Goal: Communication & Community: Participate in discussion

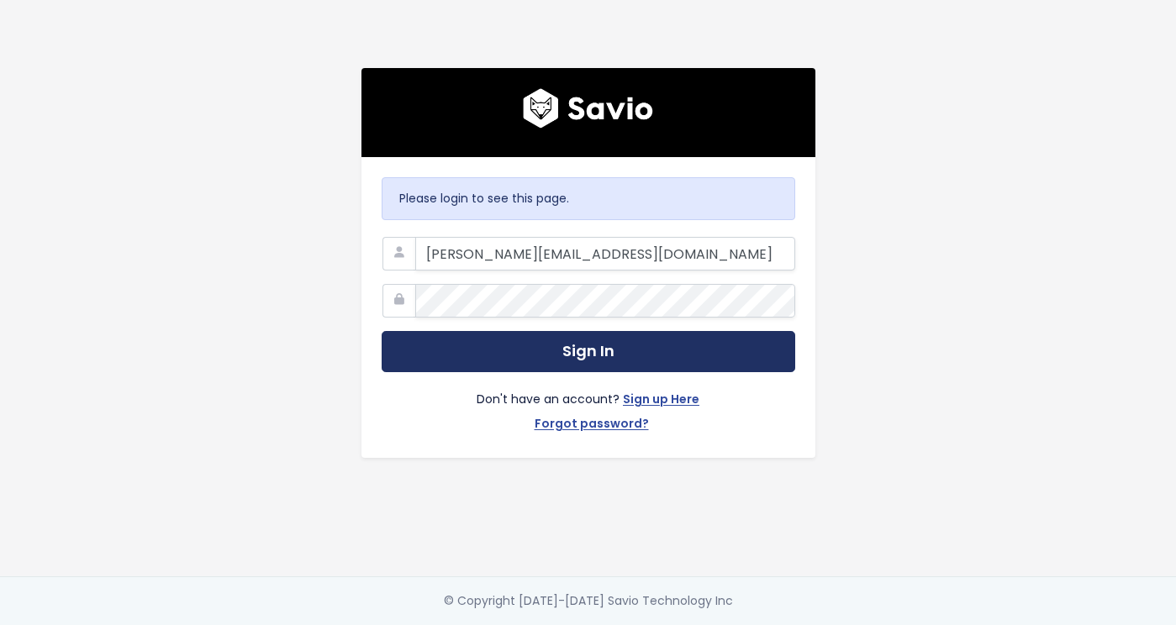
click at [545, 340] on button "Sign In" at bounding box center [589, 351] width 414 height 41
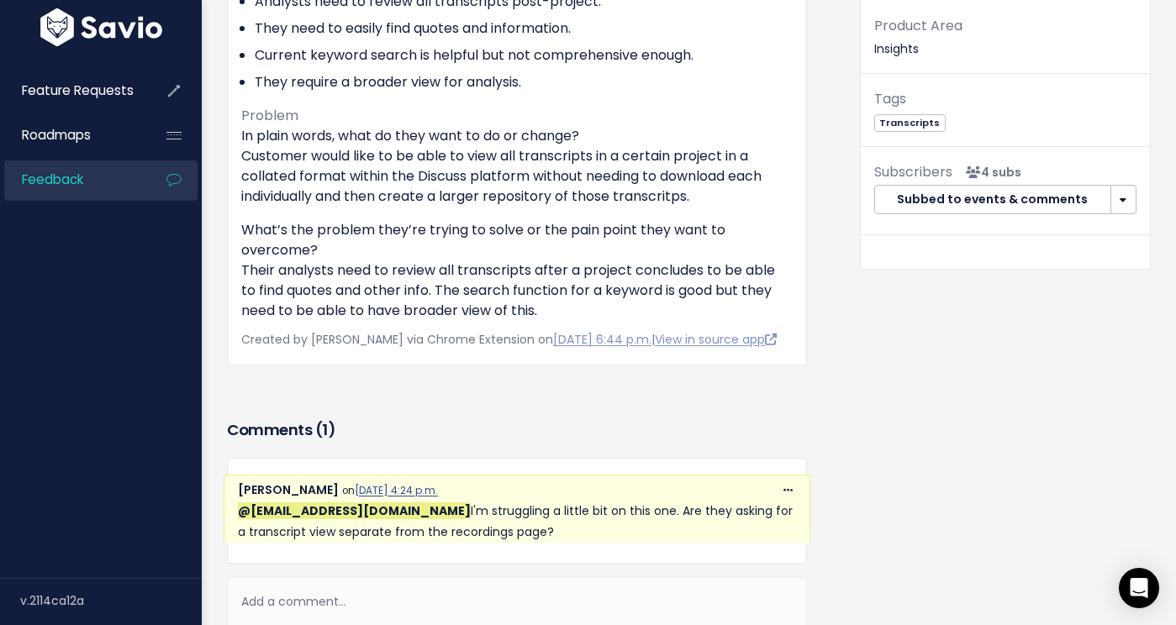
scroll to position [561, 0]
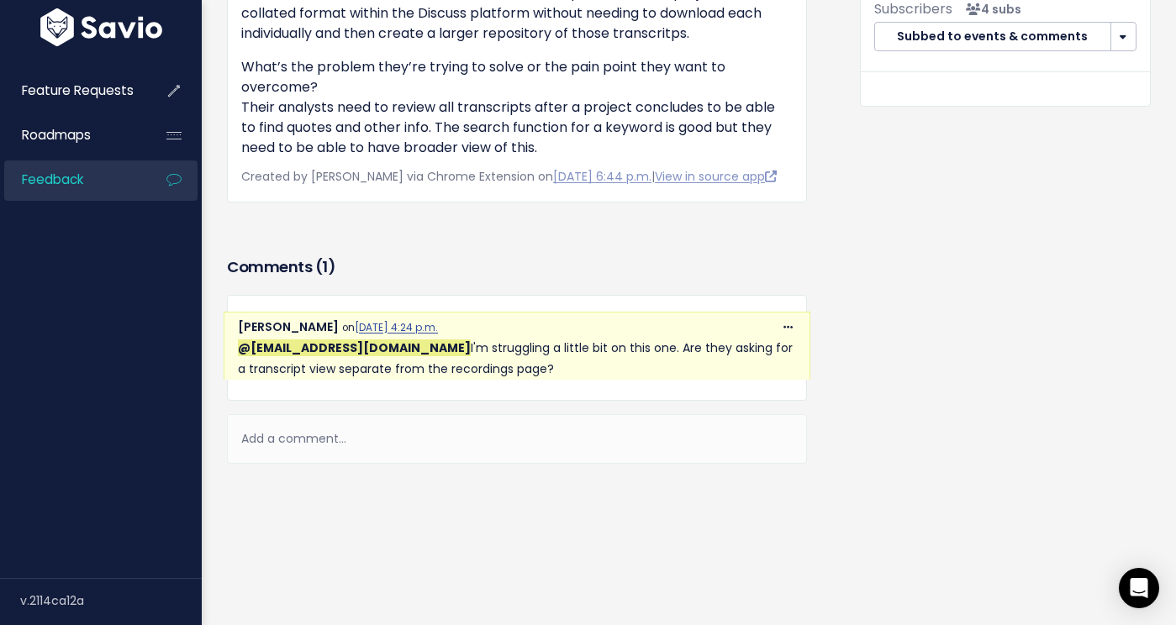
click at [354, 435] on div "Add a comment..." at bounding box center [517, 439] width 580 height 50
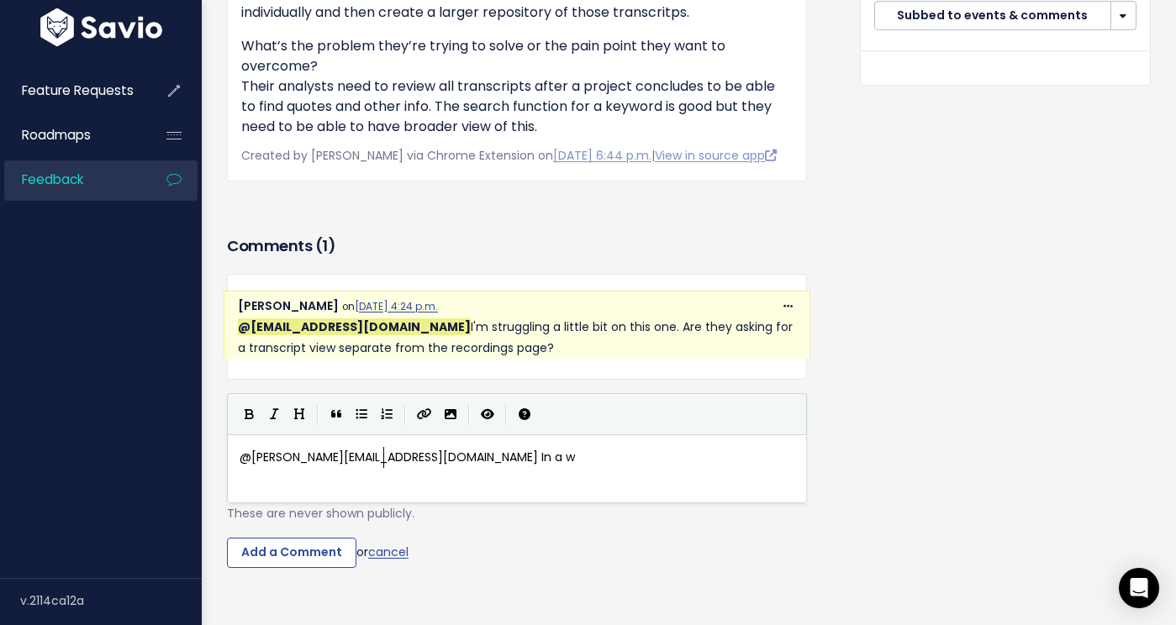
scroll to position [6, 157]
type textarea "@[PERSON_NAME][EMAIL_ADDRESS][DOMAIN_NAME] In a way - ideally they'd lk"
type textarea "ike to go to a"
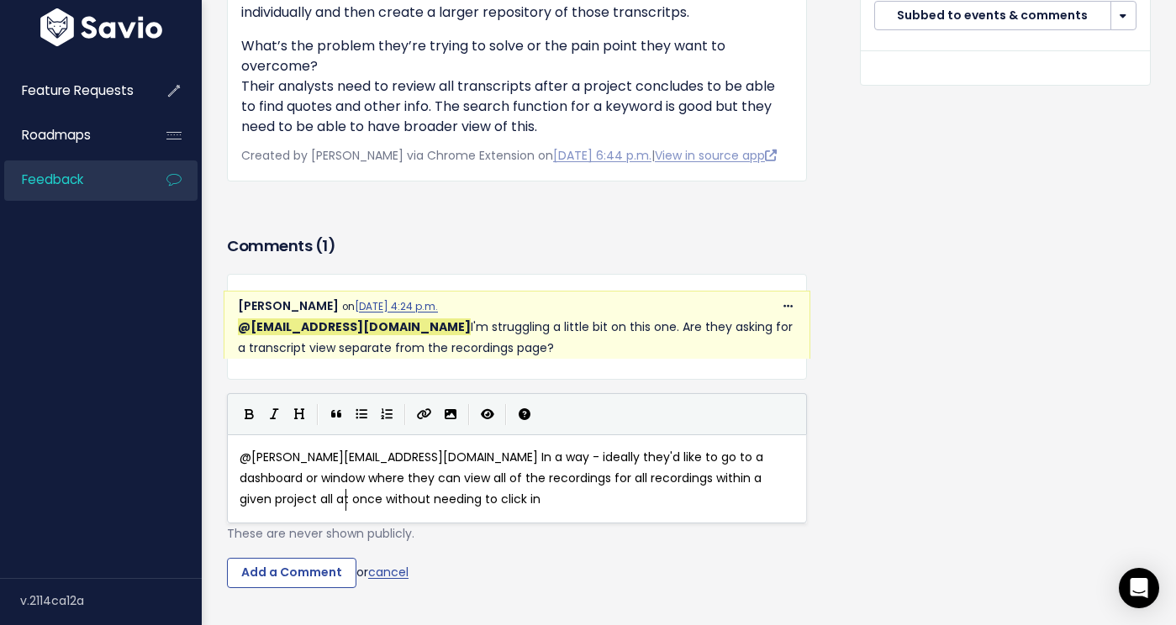
scroll to position [23, 0]
type textarea "a dashboard or window where they can view all of the recordings for all recordi…"
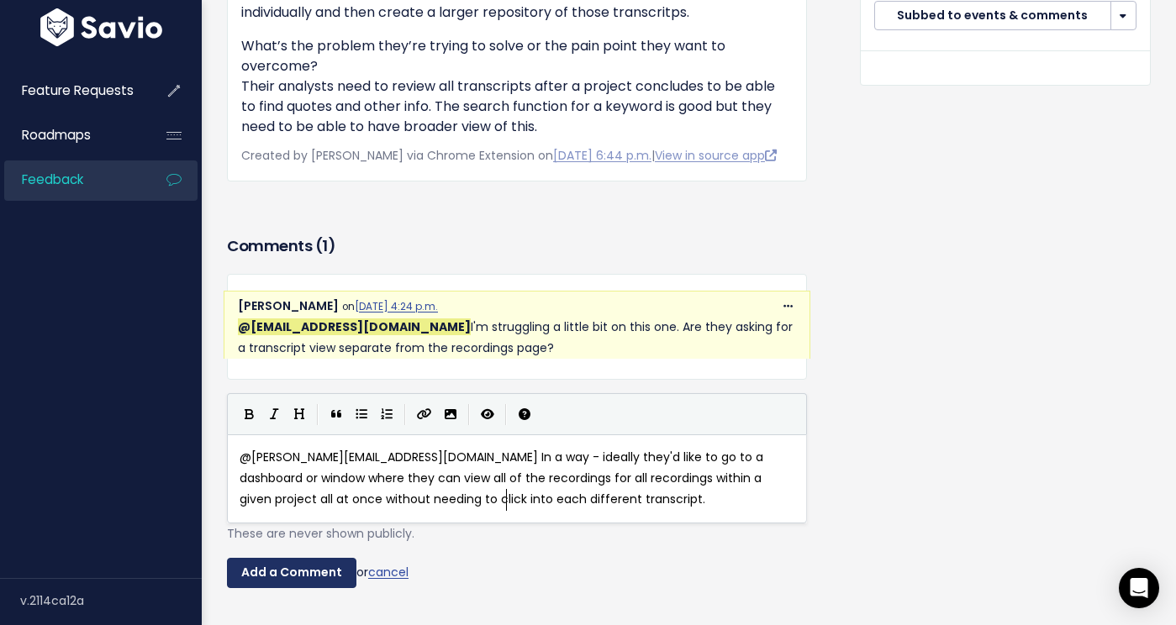
type textarea "different transcript."
click at [280, 588] on input "Add a Comment" at bounding box center [291, 573] width 129 height 30
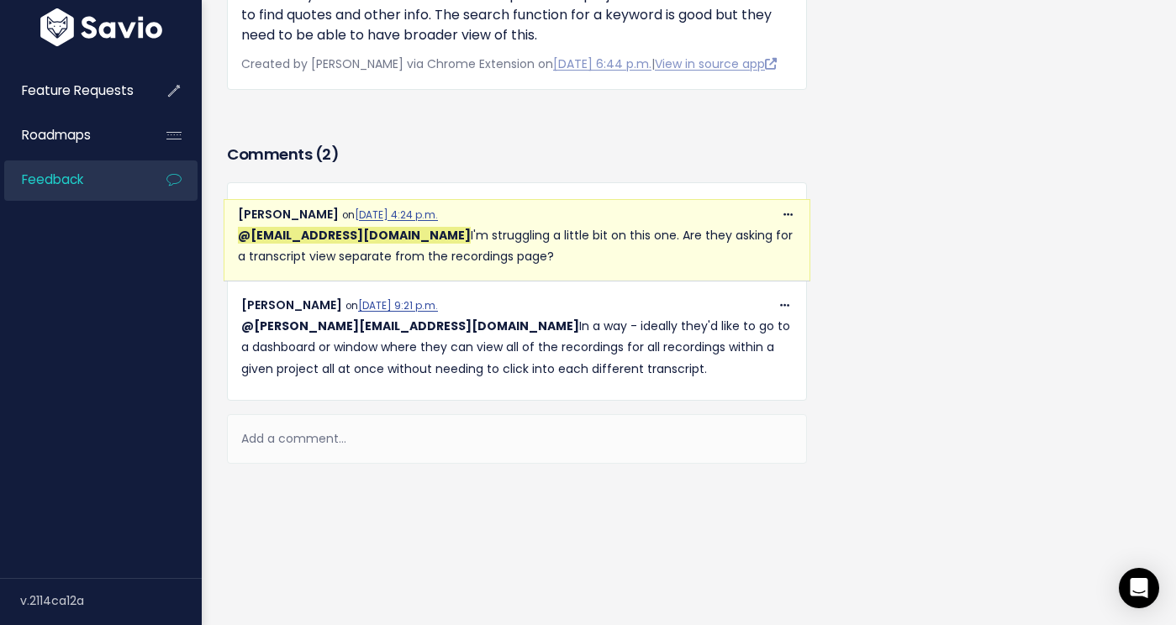
scroll to position [672, 0]
